Goal: Task Accomplishment & Management: Manage account settings

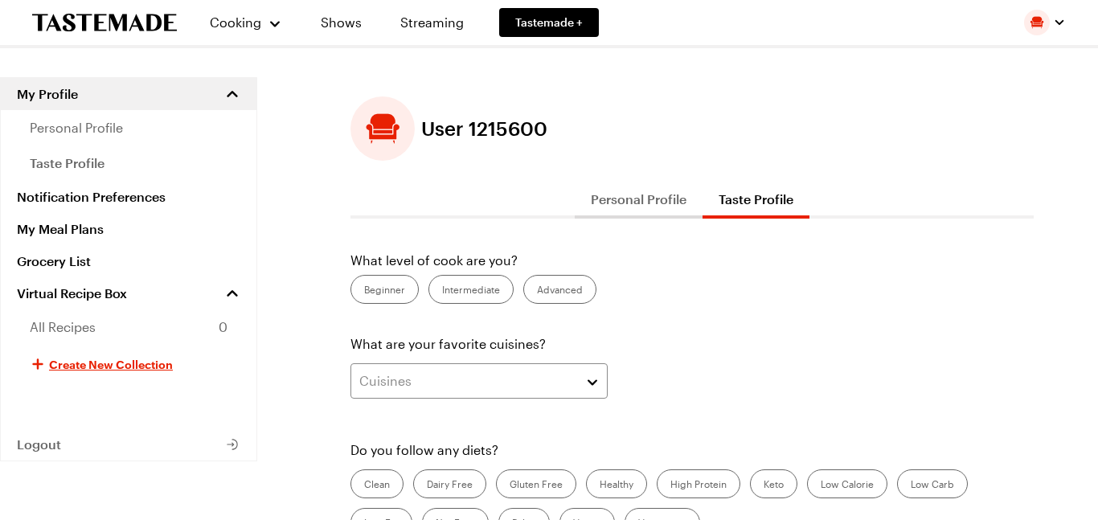
click at [476, 289] on label "Intermediate" at bounding box center [470, 289] width 85 height 29
click at [442, 291] on input "Intermediate" at bounding box center [442, 291] width 0 height 0
click at [596, 379] on button "Cuisines" at bounding box center [478, 380] width 257 height 35
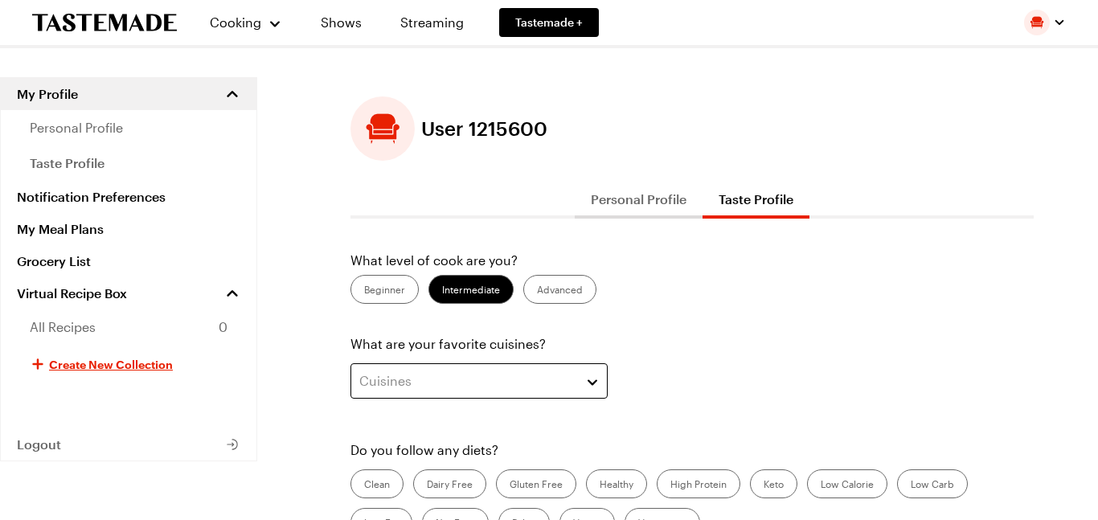
click at [589, 376] on button "Cuisines" at bounding box center [478, 380] width 257 height 35
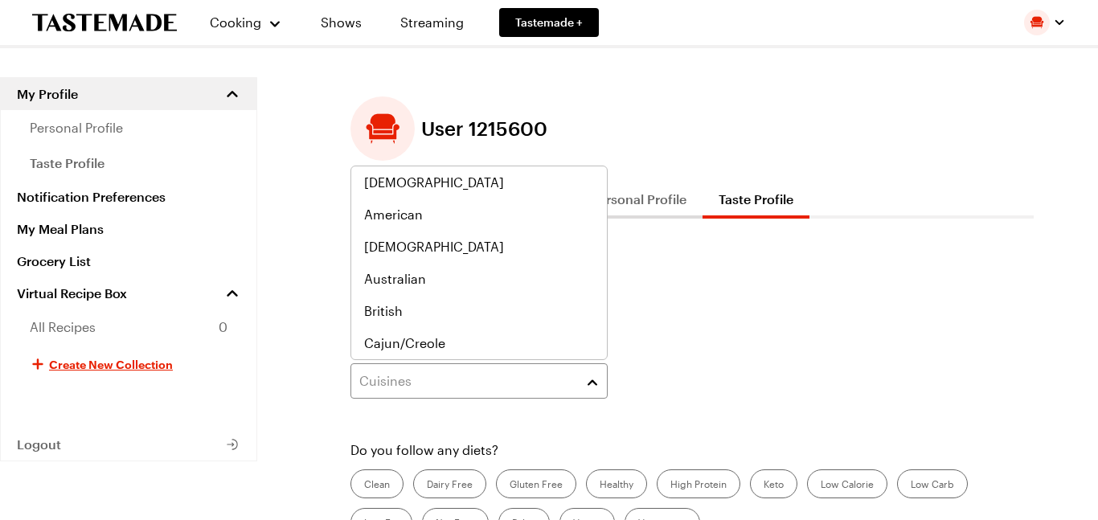
click at [720, 337] on div "What are your favorite cuisines? Cuisines" at bounding box center [691, 371] width 683 height 74
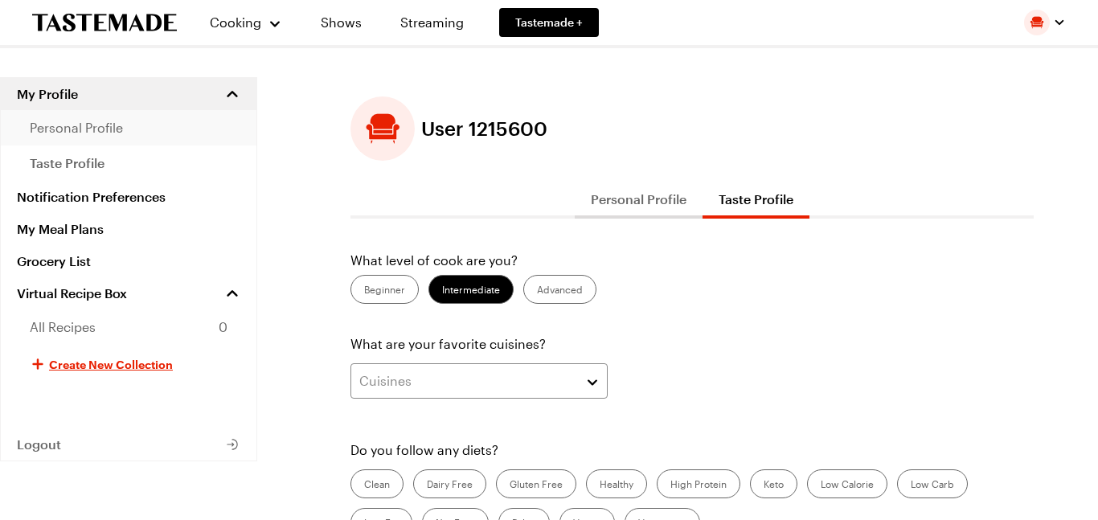
click at [61, 135] on span "personal profile" at bounding box center [76, 127] width 93 height 19
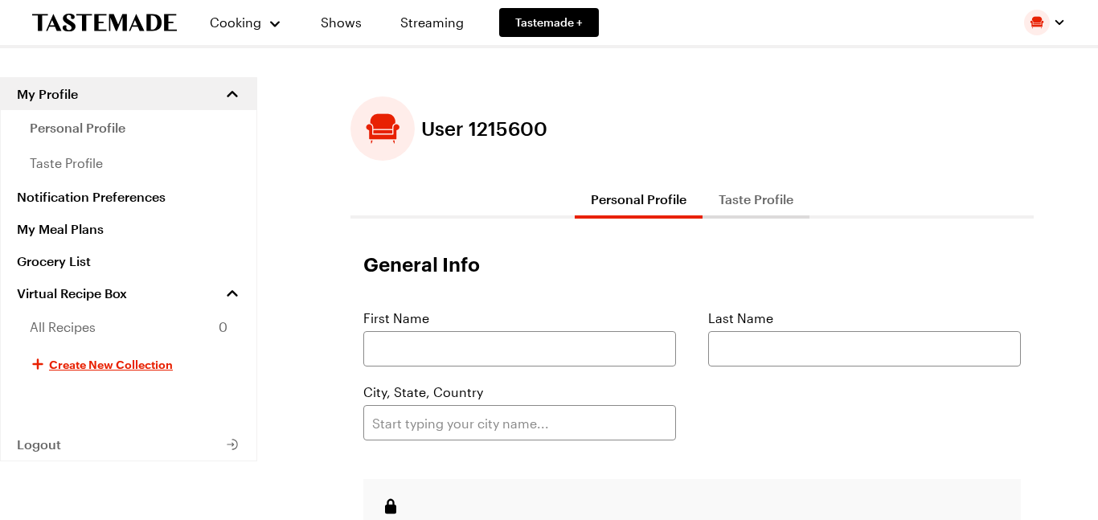
click at [76, 22] on icon "To Tastemade Home Page" at bounding box center [104, 23] width 145 height 18
